Goal: Check status: Check status

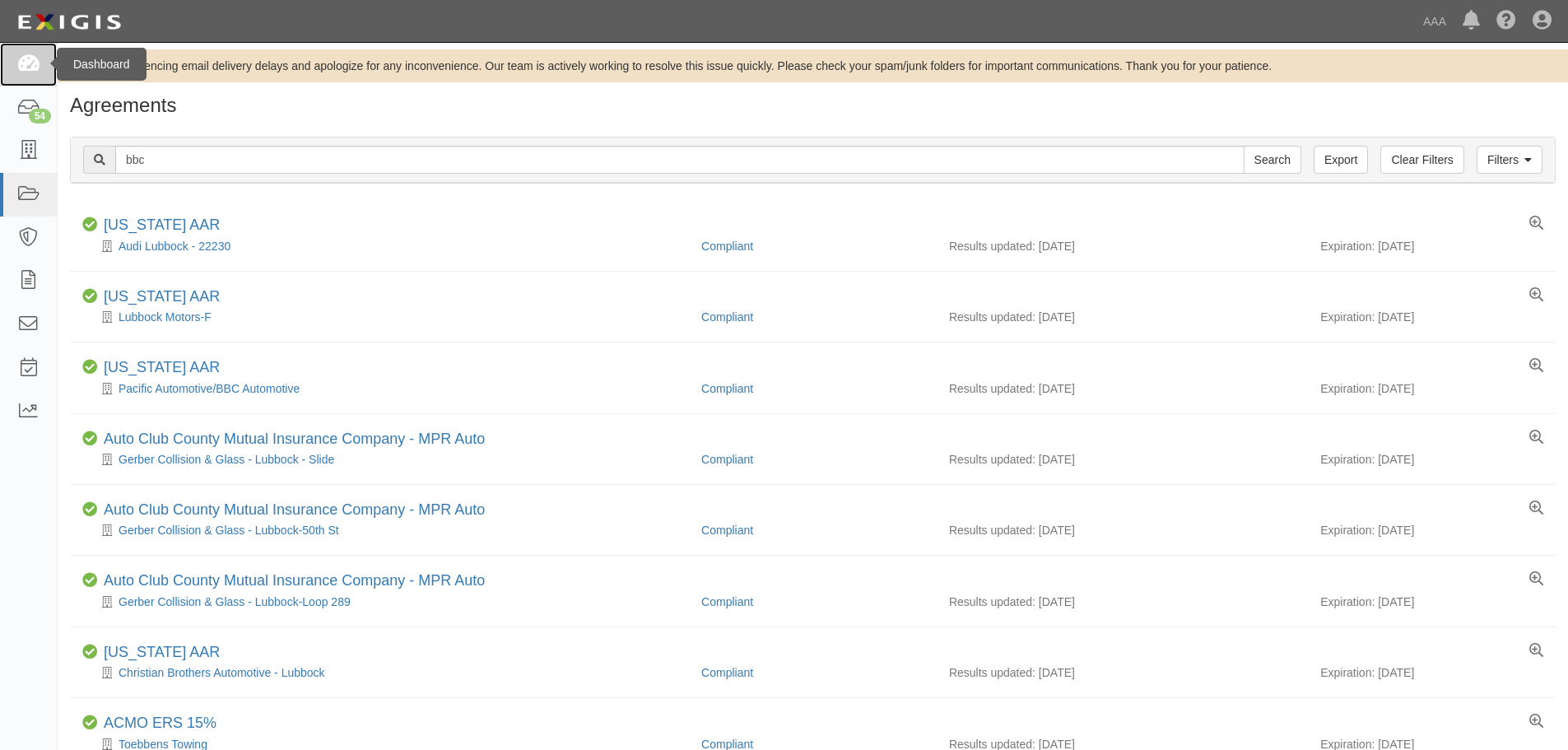
click at [24, 69] on icon at bounding box center [27, 65] width 23 height 19
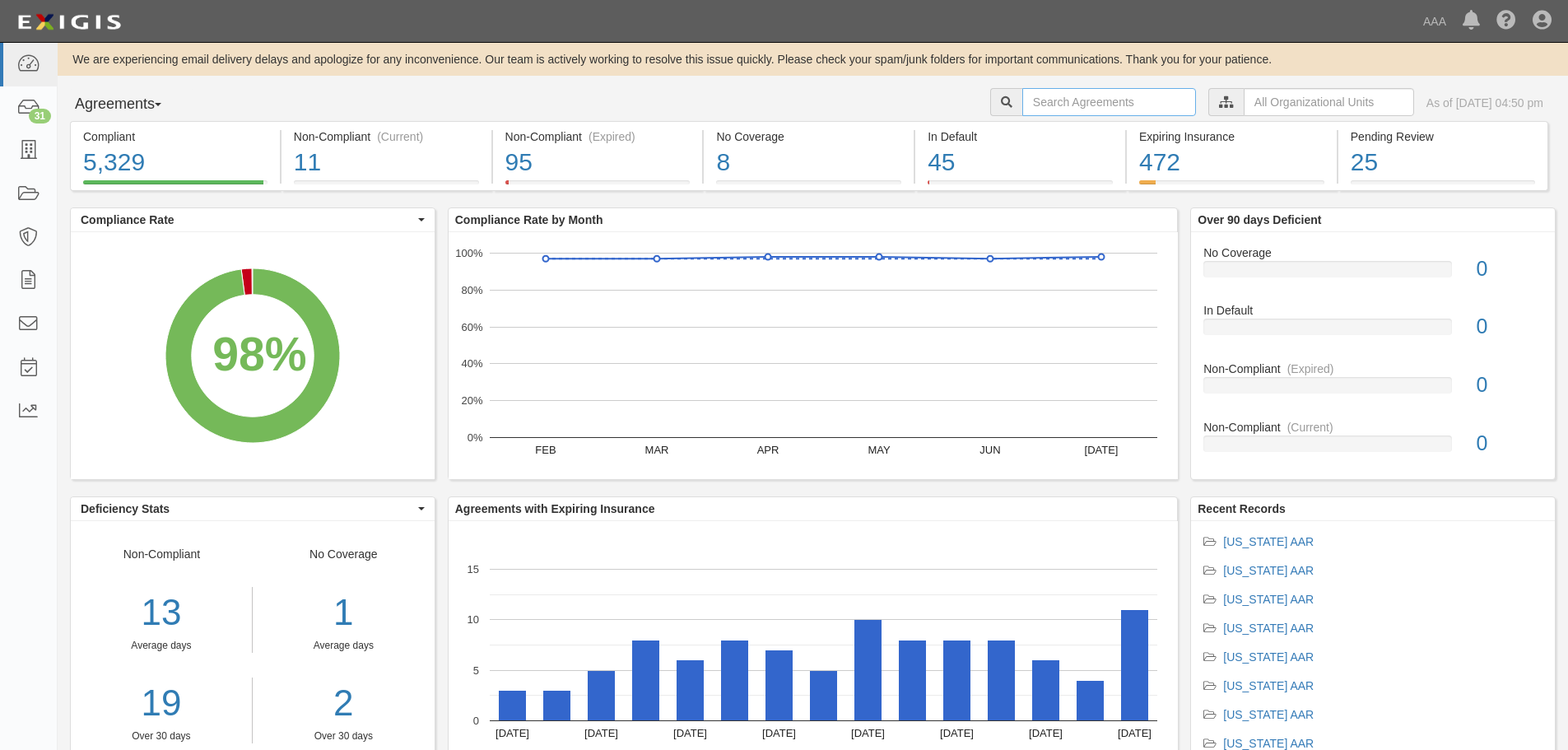
click at [1022, 100] on input "text" at bounding box center [1109, 102] width 173 height 28
type input "[PERSON_NAME] auto care"
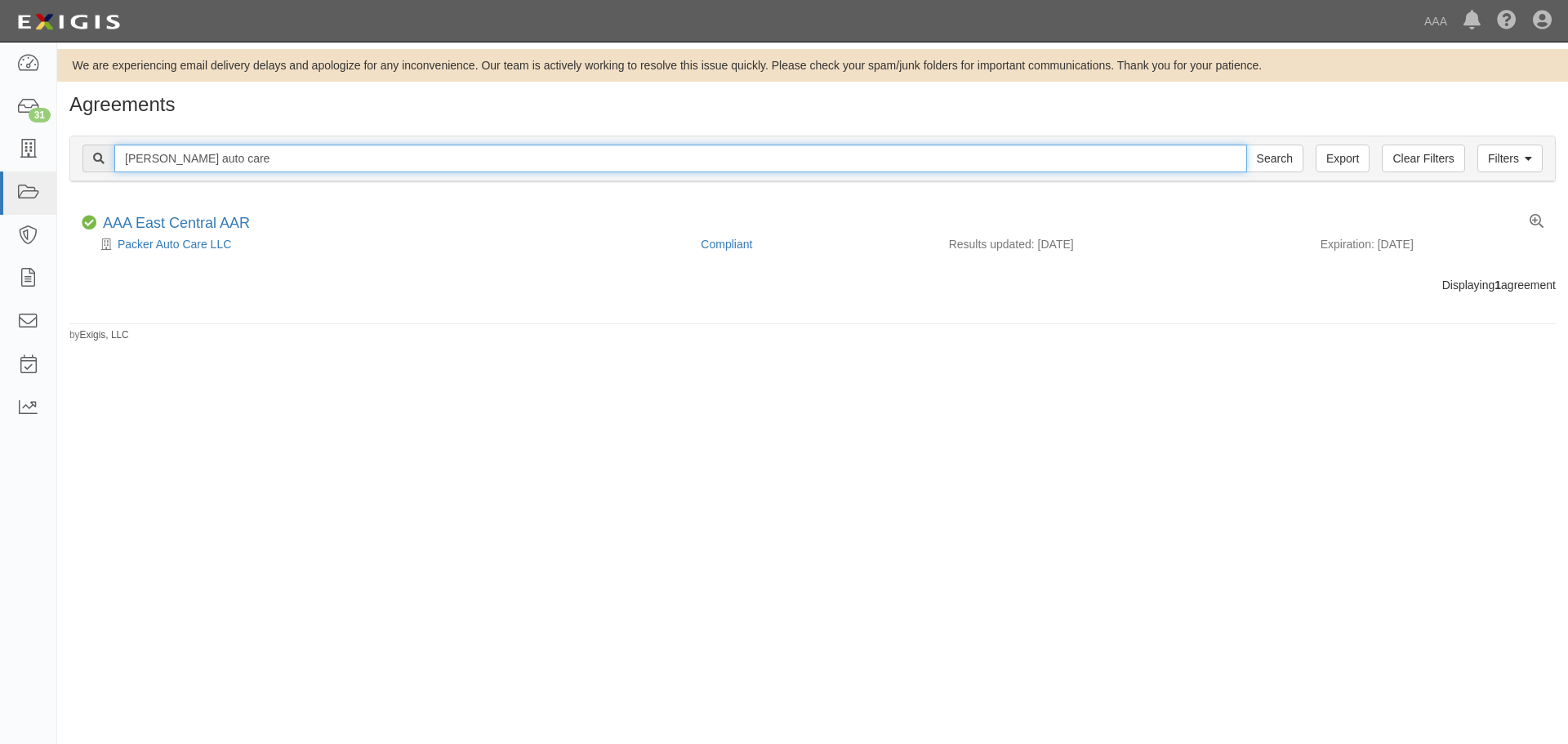
drag, startPoint x: 288, startPoint y: 156, endPoint x: 115, endPoint y: 145, distance: 173.3
click at [115, 145] on input "tucker auto care" at bounding box center [680, 159] width 1132 height 28
type input "dog & pony"
click at [1246, 145] on input "Search" at bounding box center [1274, 159] width 57 height 28
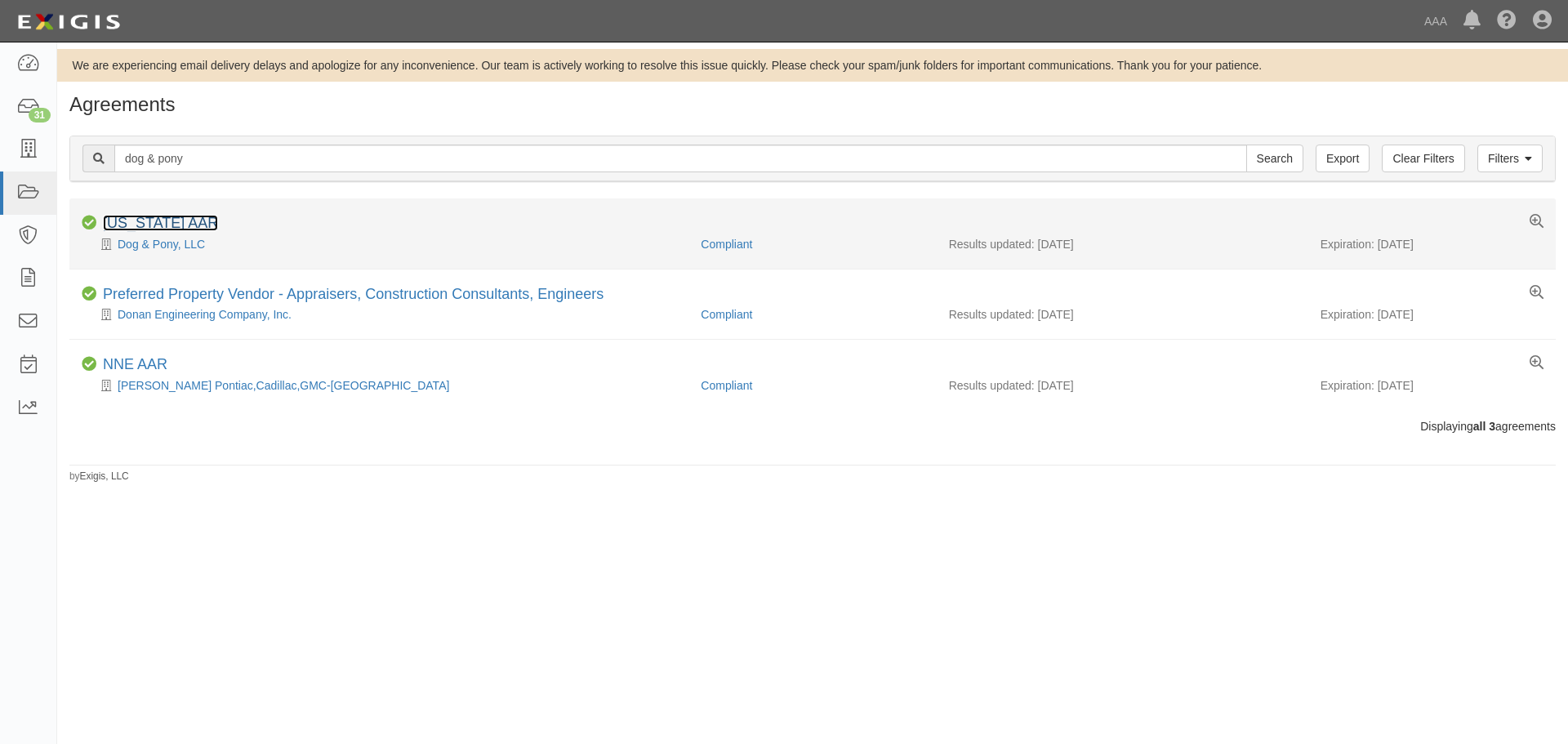
click at [145, 222] on link "[US_STATE] AAR" at bounding box center [160, 222] width 115 height 16
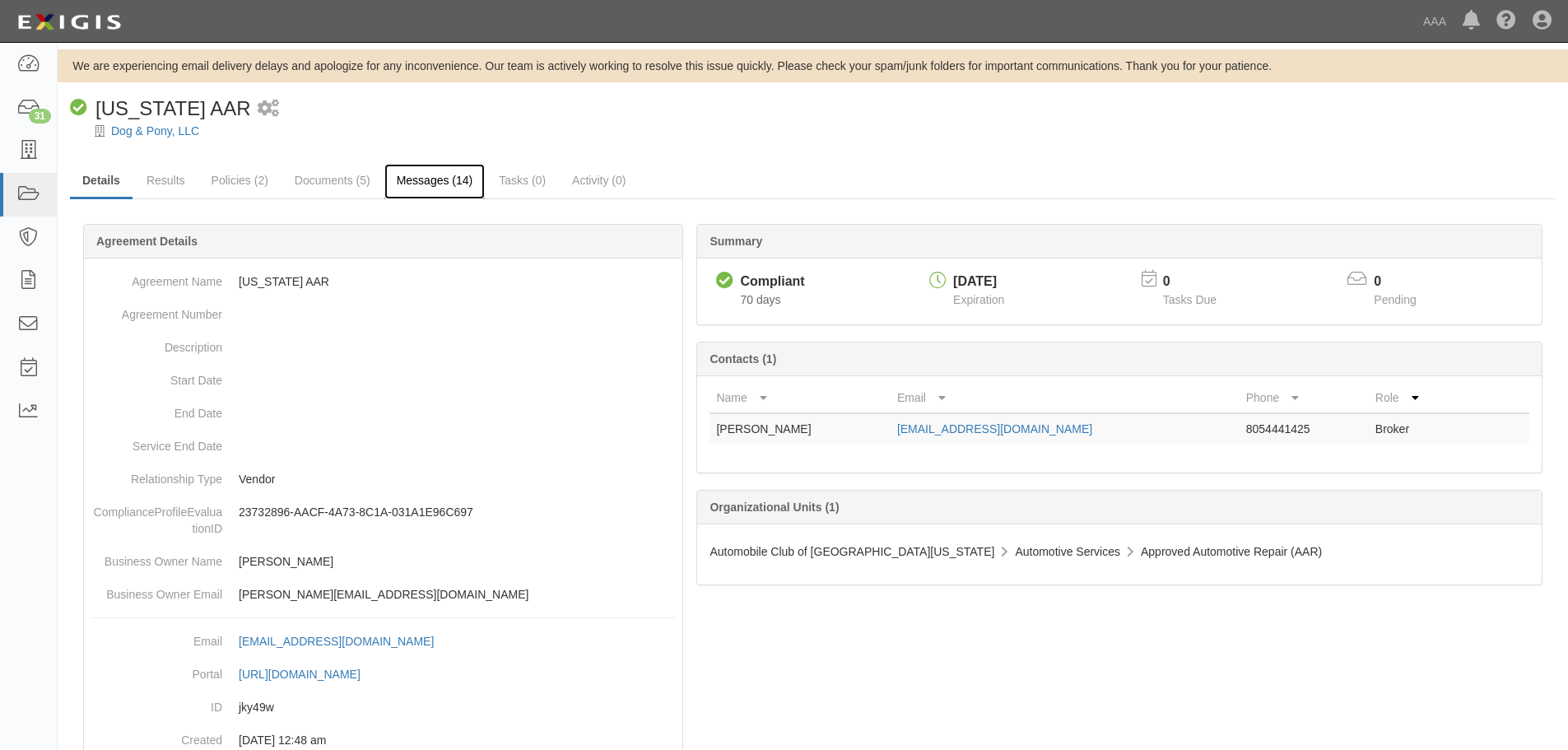
click at [419, 177] on link "Messages (14)" at bounding box center [434, 182] width 101 height 36
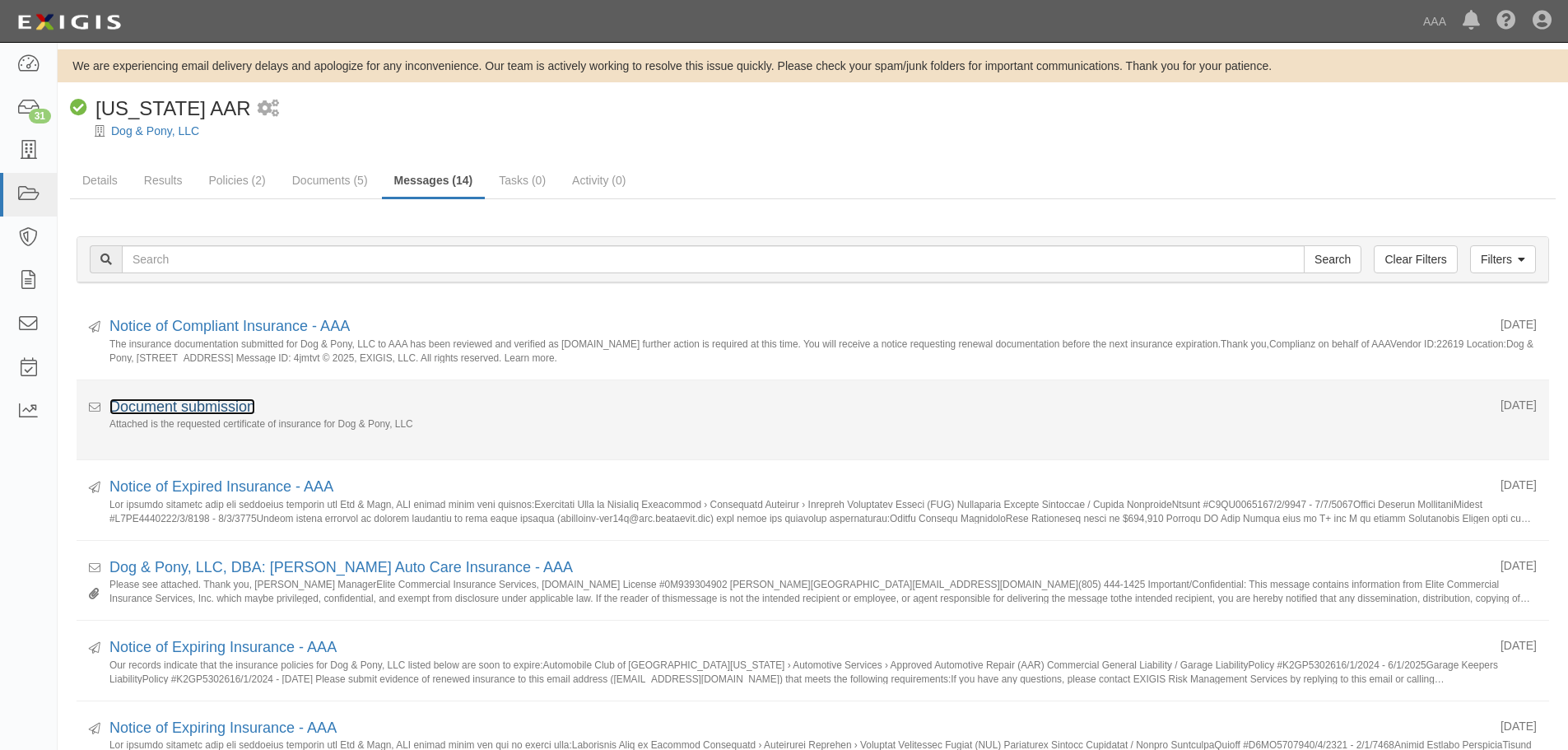
click at [198, 404] on link "Document submission" at bounding box center [182, 406] width 146 height 16
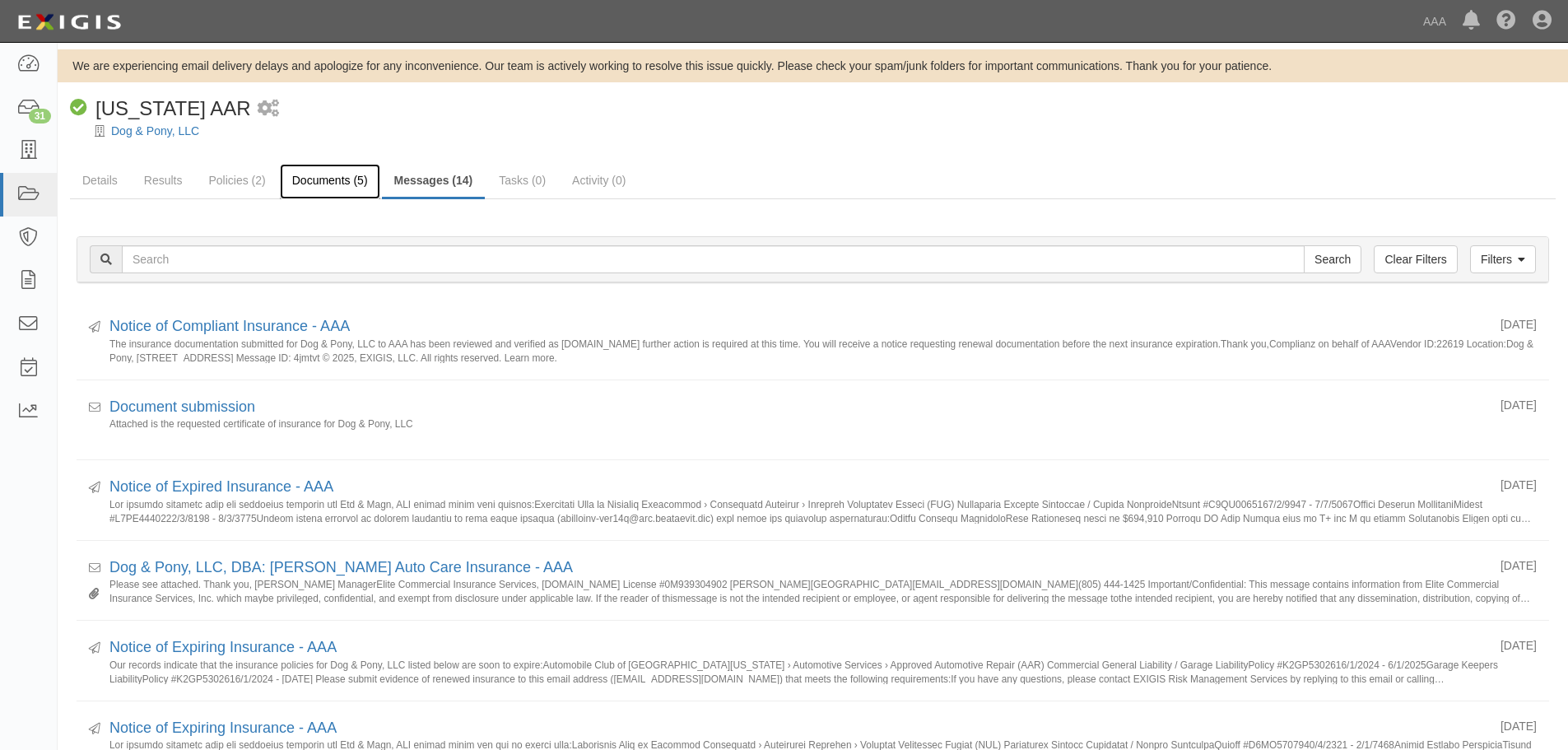
click at [332, 176] on link "Documents (5)" at bounding box center [330, 182] width 101 height 36
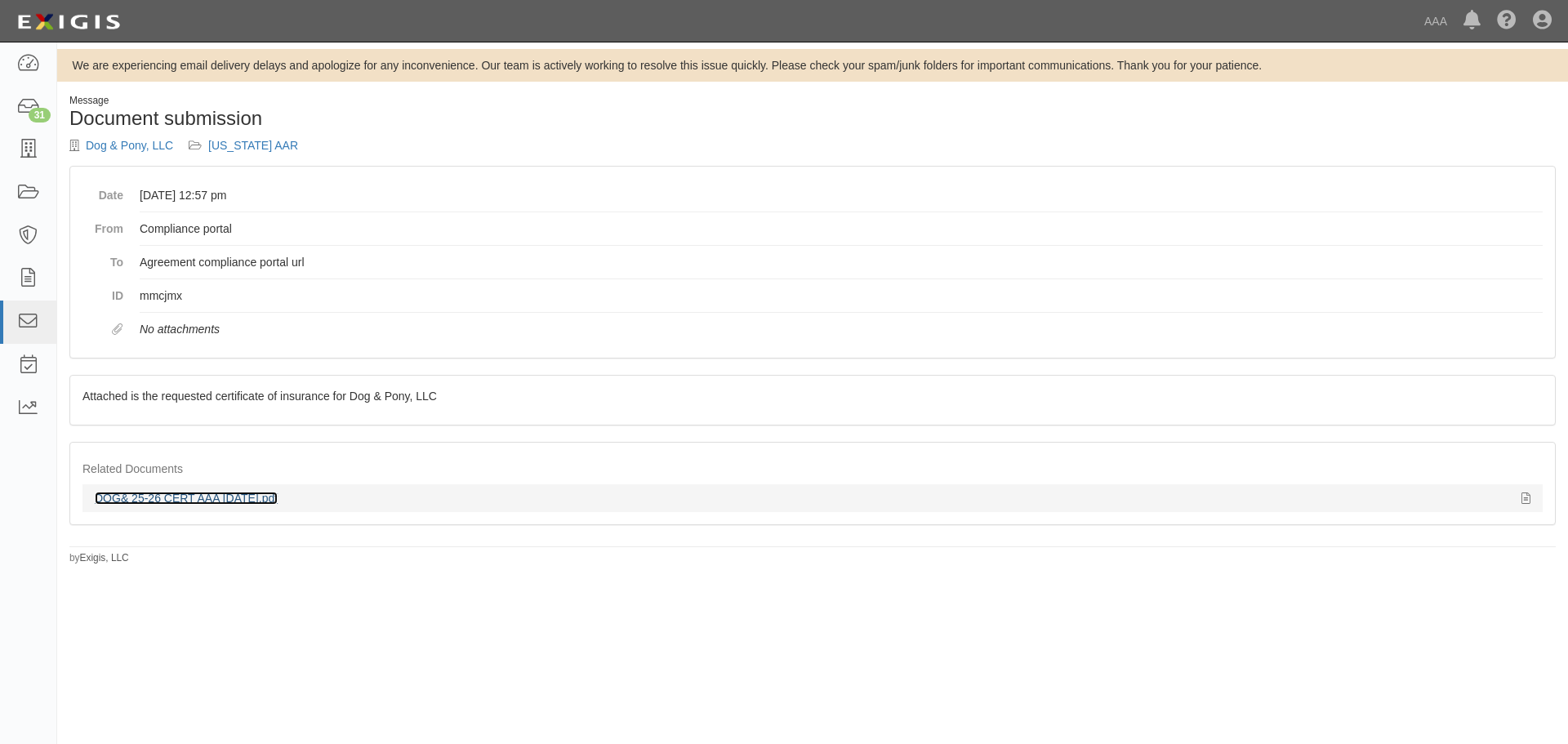
click at [204, 499] on link "DOG& 25-26 CERT AAA [DATE].pdf" at bounding box center [186, 498] width 183 height 13
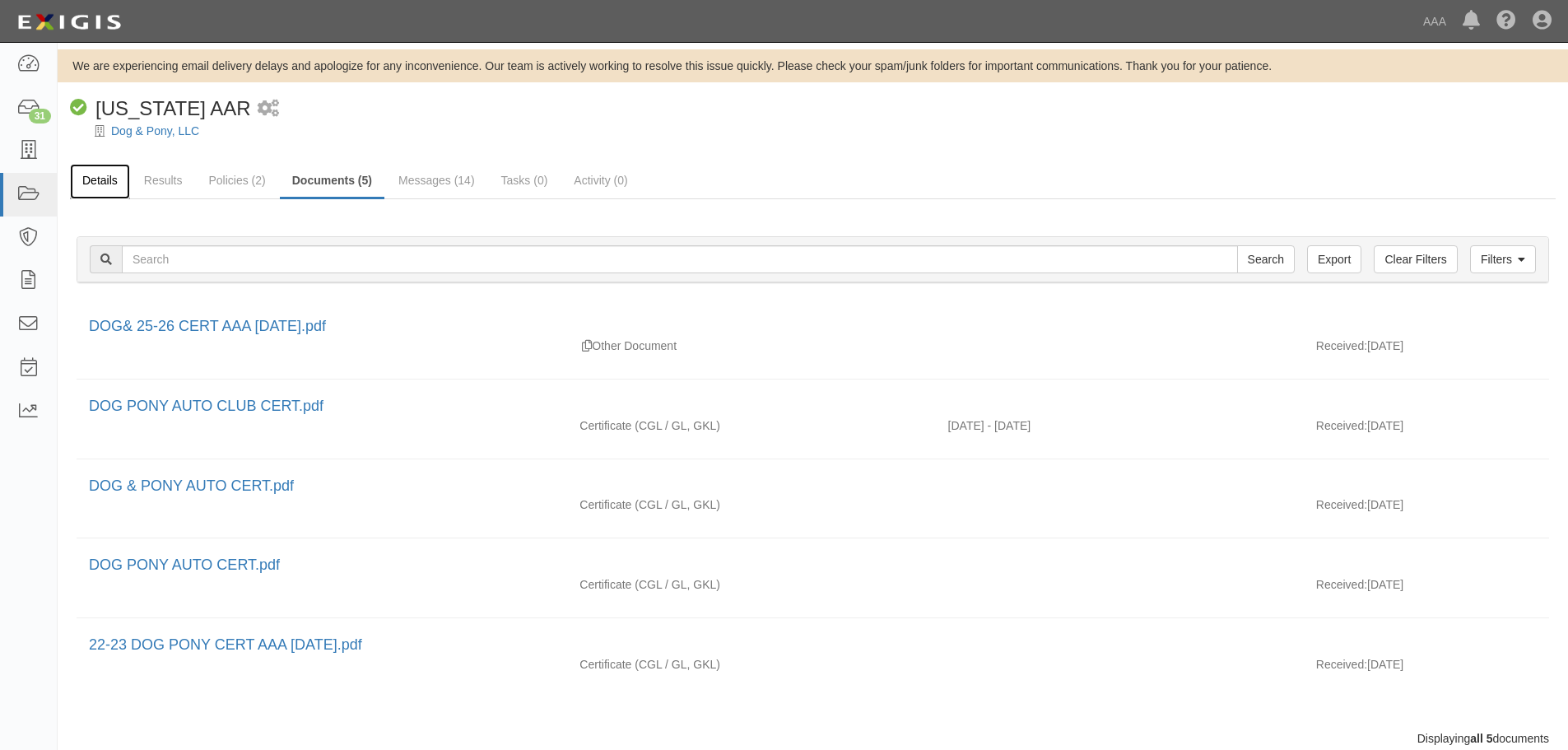
click at [114, 177] on link "Details" at bounding box center [100, 182] width 60 height 36
